Goal: Find specific page/section: Find specific page/section

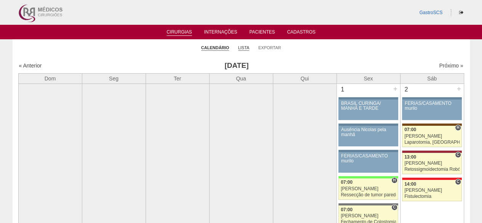
click at [244, 47] on link "Lista" at bounding box center [243, 48] width 11 height 6
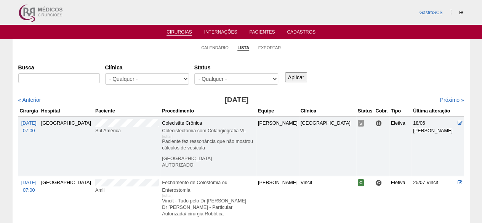
click at [68, 13] on div "GastroSCS" at bounding box center [242, 12] width 458 height 25
click at [55, 12] on img at bounding box center [39, 12] width 47 height 25
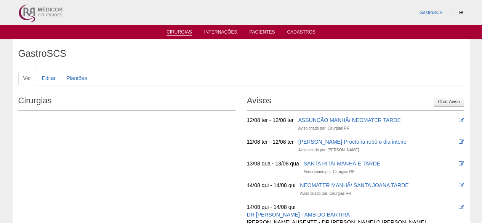
click at [184, 33] on link "Cirurgias" at bounding box center [180, 32] width 26 height 6
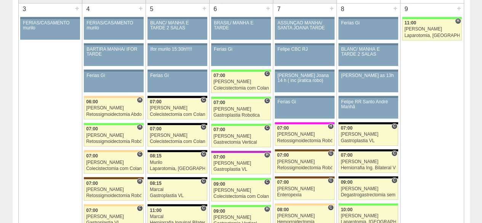
scroll to position [419, 0]
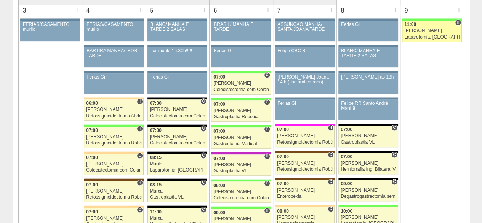
click at [430, 32] on link "88239 Bruno H 11:00 Bruno Laparotomia, Biópsia, Drenagem, Bridas VL Hospital Br…" at bounding box center [431, 31] width 59 height 21
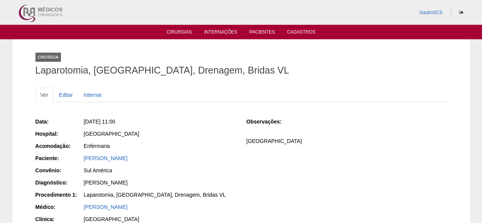
click at [131, 154] on div "Data: [DATE] 11:00 Hospital: [GEOGRAPHIC_DATA] Acomodação: Enfermaria Paciente:…" at bounding box center [135, 189] width 201 height 149
click at [128, 155] on link "[PERSON_NAME]" at bounding box center [106, 158] width 44 height 6
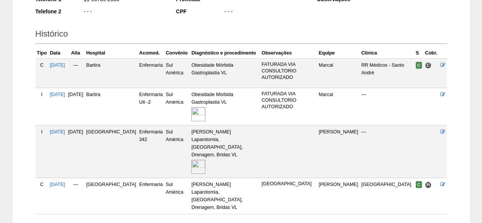
scroll to position [191, 0]
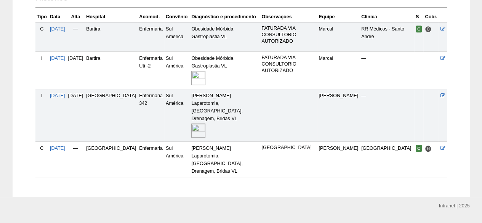
click at [191, 124] on img at bounding box center [198, 131] width 14 height 14
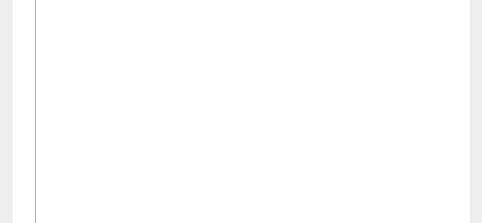
scroll to position [305, 0]
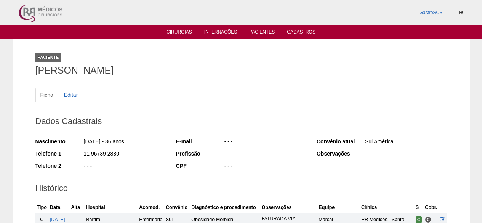
scroll to position [188, 0]
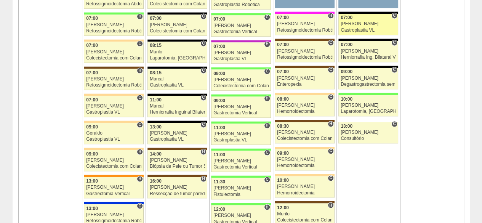
scroll to position [534, 0]
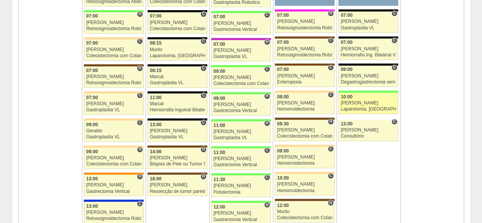
click at [347, 107] on div "Laparotomia, [GEOGRAPHIC_DATA], Drenagem, Bridas VL" at bounding box center [368, 109] width 55 height 5
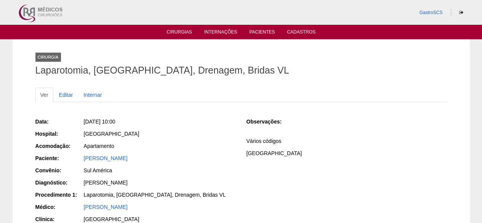
click at [129, 154] on div "Data: Sex, 08/08/2025 - 10:00 Hospital: Brasil Acomodação: Apartamento Paciente…" at bounding box center [135, 183] width 201 height 137
click at [127, 157] on link "Guilherme Zorzan pereira" at bounding box center [106, 158] width 44 height 6
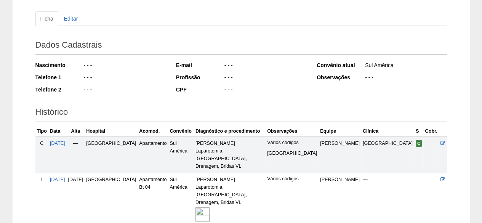
scroll to position [114, 0]
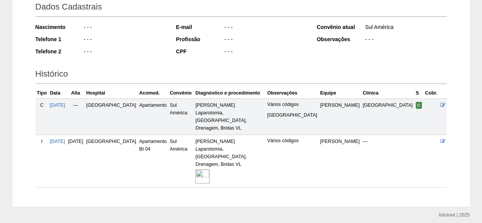
click at [211, 168] on div at bounding box center [230, 176] width 69 height 16
click at [210, 169] on img at bounding box center [203, 176] width 14 height 14
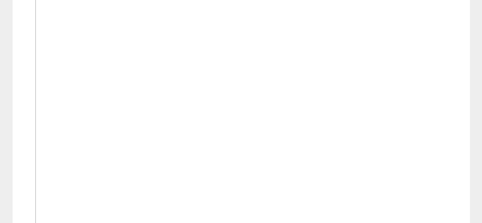
scroll to position [305, 0]
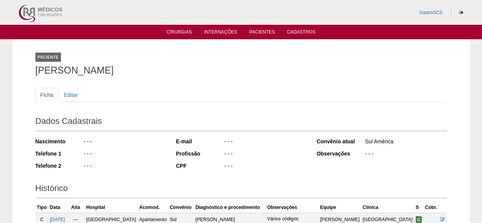
scroll to position [114, 0]
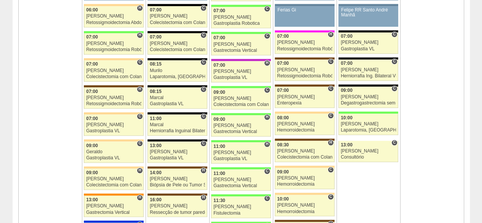
scroll to position [496, 0]
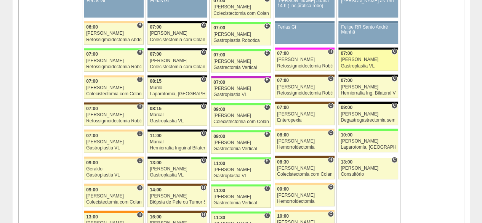
click at [351, 64] on div "Gastroplastia VL" at bounding box center [368, 66] width 55 height 5
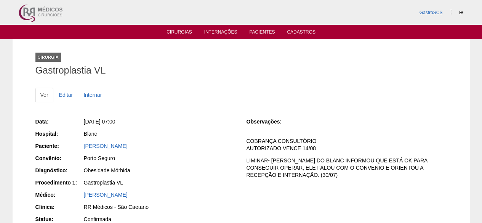
click at [110, 149] on div "[PERSON_NAME]" at bounding box center [160, 146] width 152 height 8
click at [113, 146] on link "[PERSON_NAME]" at bounding box center [106, 146] width 44 height 6
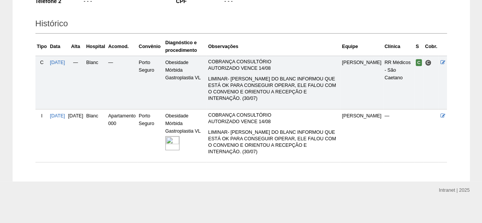
scroll to position [168, 0]
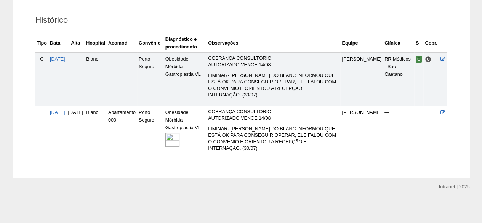
click at [180, 143] on img at bounding box center [172, 140] width 14 height 14
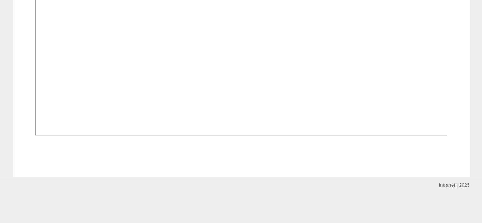
scroll to position [686, 0]
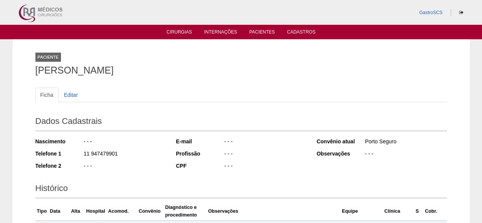
scroll to position [168, 0]
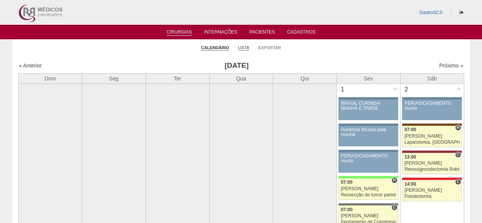
click at [240, 47] on link "Lista" at bounding box center [243, 48] width 11 height 6
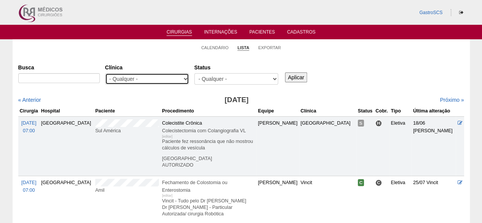
click at [152, 80] on select "- Qualquer - 6R Alphaville Assunção Bartira Brasil Christovão da Gama Cruz Azul…" at bounding box center [147, 78] width 84 height 11
select select "22"
click at [105, 73] on select "- Qualquer - 6R Alphaville Assunção Bartira Brasil Christovão da Gama Cruz Azul…" at bounding box center [147, 78] width 84 height 11
click at [297, 75] on input "Aplicar" at bounding box center [296, 77] width 22 height 10
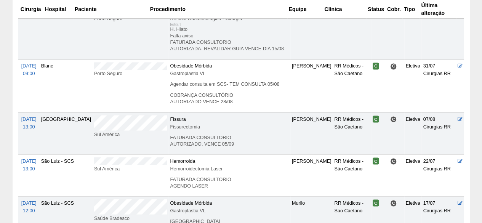
scroll to position [648, 0]
